Goal: Information Seeking & Learning: Learn about a topic

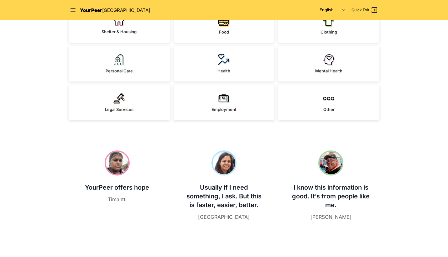
scroll to position [119, 0]
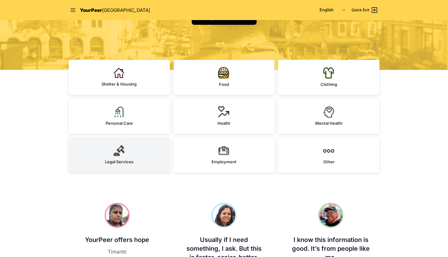
click at [119, 154] on img at bounding box center [119, 150] width 12 height 11
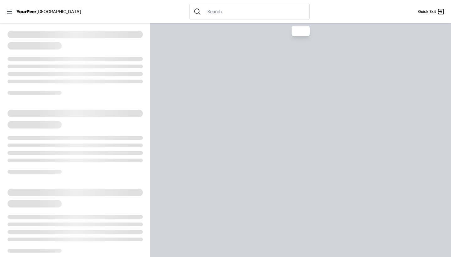
select select "recentlyUpdated"
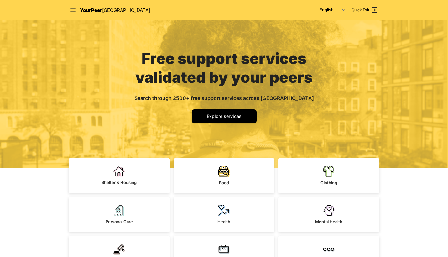
scroll to position [20, 0]
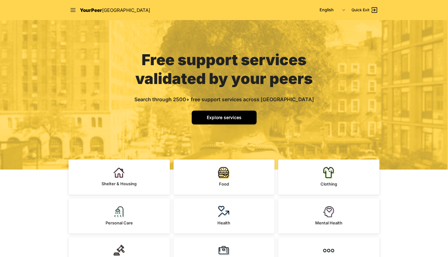
click at [222, 121] on link "Explore services" at bounding box center [224, 118] width 65 height 14
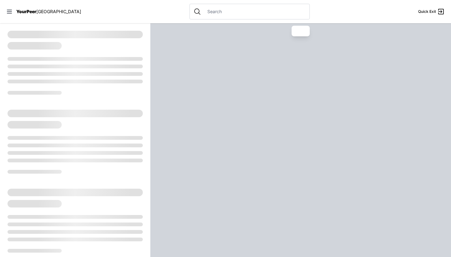
select select "recentlyUpdated"
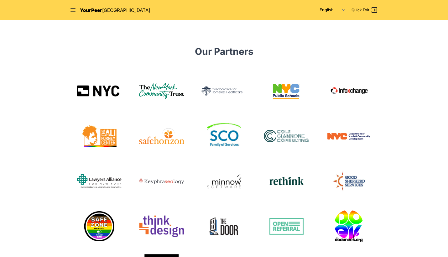
scroll to position [396, 0]
